Goal: Navigation & Orientation: Find specific page/section

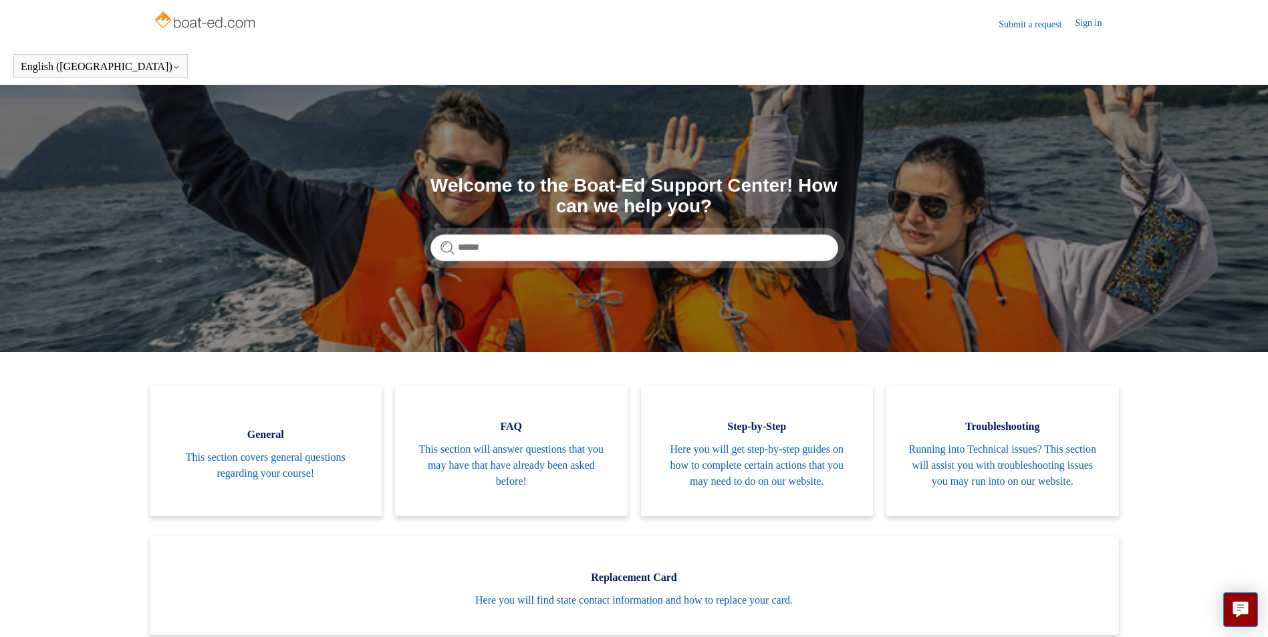
click at [200, 23] on img at bounding box center [206, 21] width 106 height 27
click at [202, 25] on img at bounding box center [206, 21] width 106 height 27
click at [1089, 20] on link "Sign in" at bounding box center [1094, 24] width 40 height 16
